Goal: Transaction & Acquisition: Download file/media

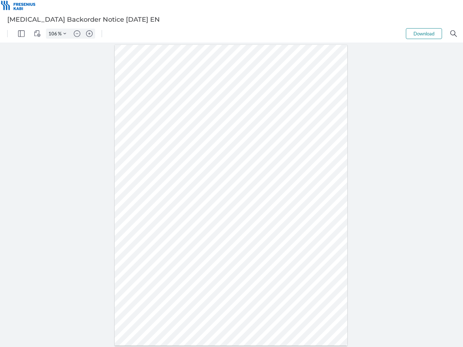
click at [21, 34] on img "Panel" at bounding box center [21, 33] width 7 height 7
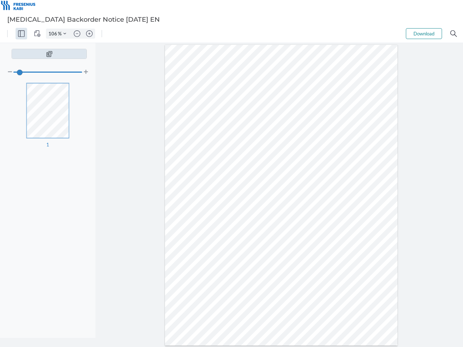
click at [37, 34] on img "View Controls" at bounding box center [37, 33] width 7 height 7
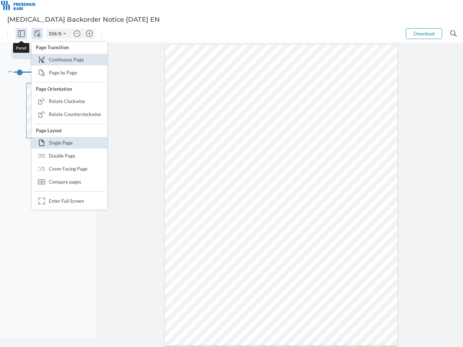
click at [54, 34] on input "106" at bounding box center [52, 33] width 12 height 7
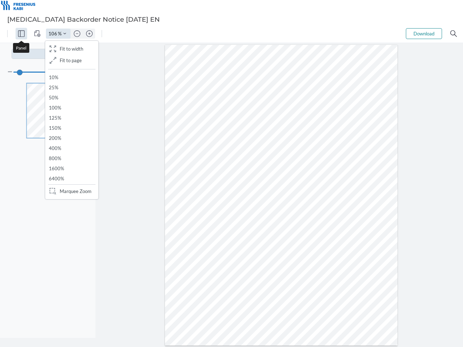
click at [65, 34] on img "Zoom Controls" at bounding box center [64, 33] width 3 height 3
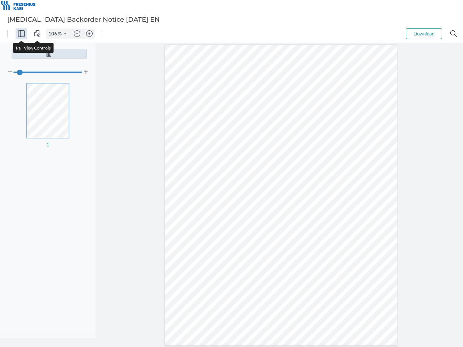
click at [77, 34] on img "Zoom out" at bounding box center [77, 33] width 7 height 7
click at [89, 34] on img "Zoom in" at bounding box center [89, 33] width 7 height 7
type input "106"
click at [424, 34] on button "Download" at bounding box center [424, 33] width 36 height 11
click at [453, 34] on img "Search" at bounding box center [453, 33] width 7 height 7
